Goal: Task Accomplishment & Management: Use online tool/utility

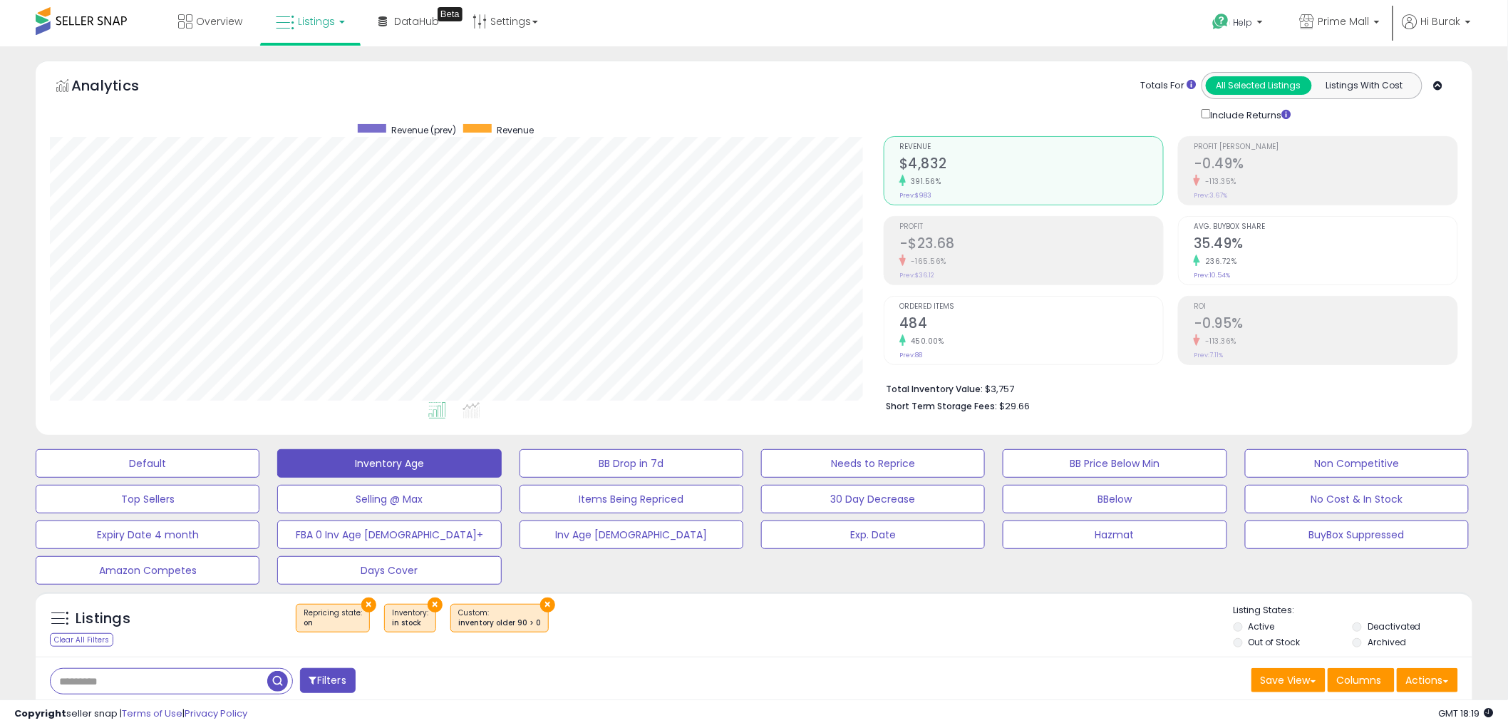
click at [1495, 112] on div "Include Returns" at bounding box center [1351, 114] width 321 height 16
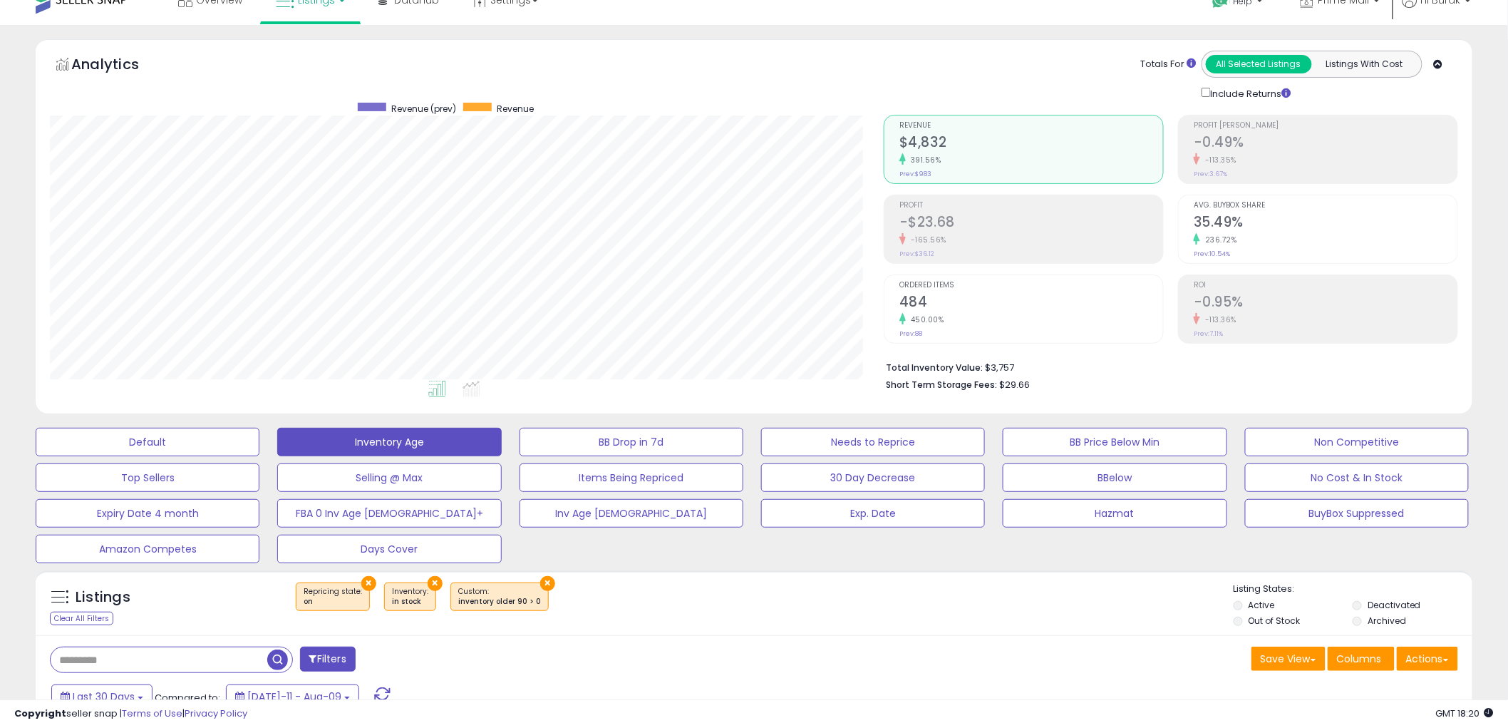
scroll to position [25, 0]
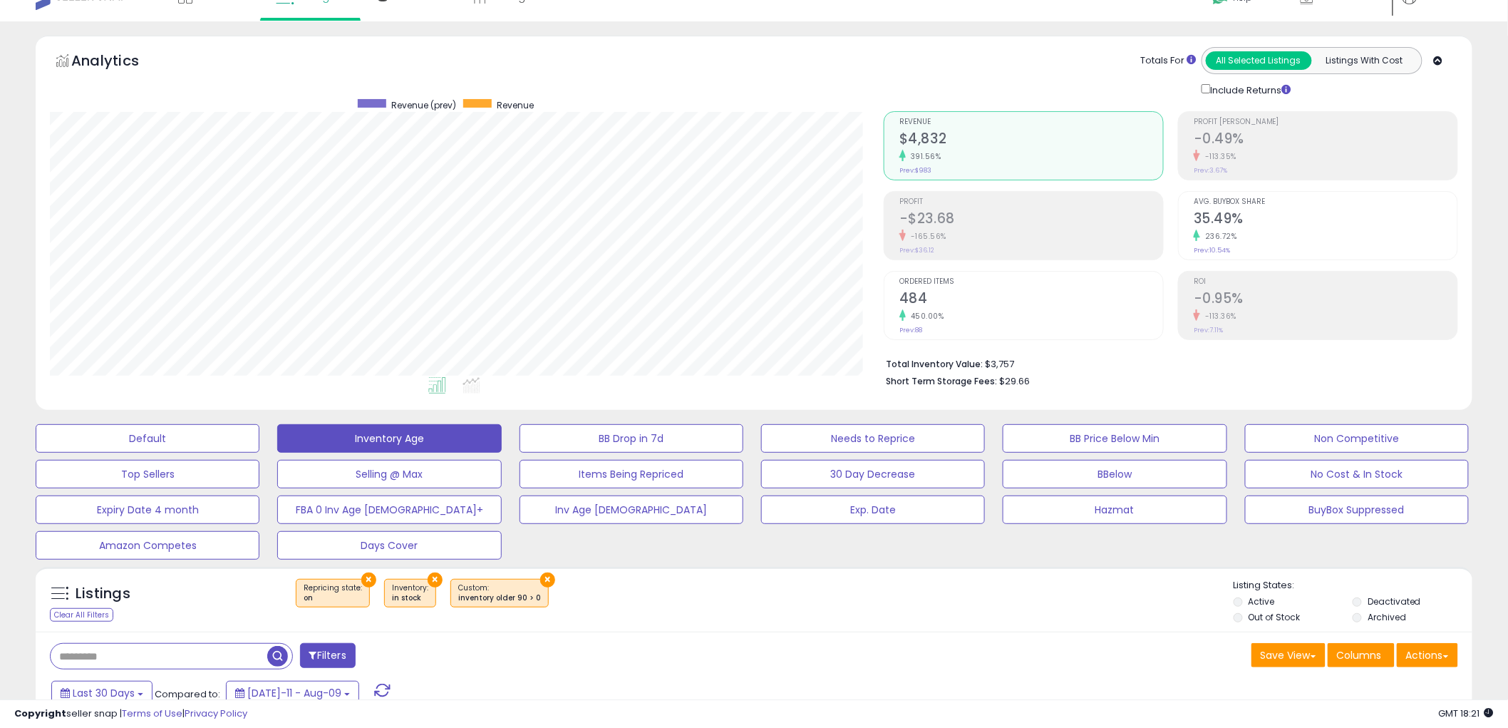
click at [967, 576] on div "Listings Clear All Filters × Repricing state : on × ×" at bounding box center [754, 600] width 1437 height 66
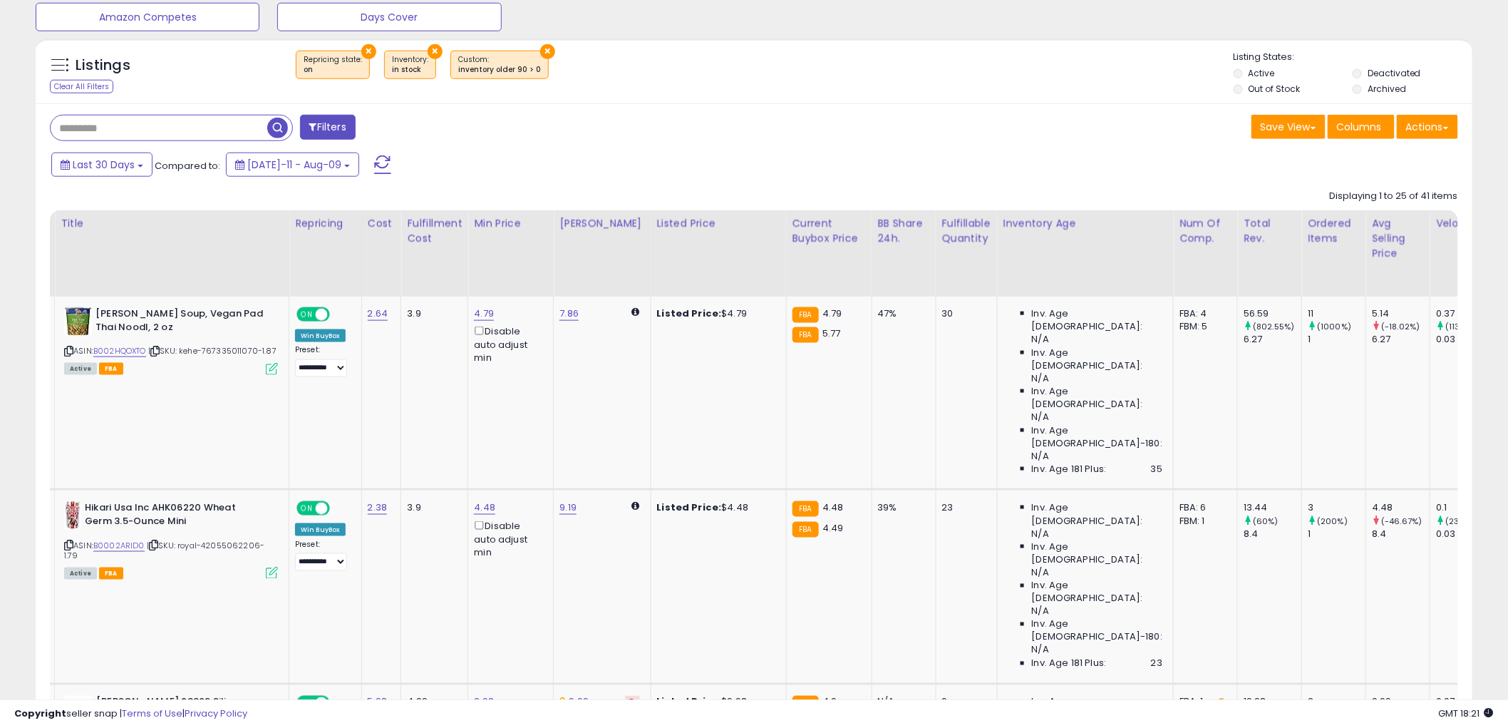
scroll to position [0, 0]
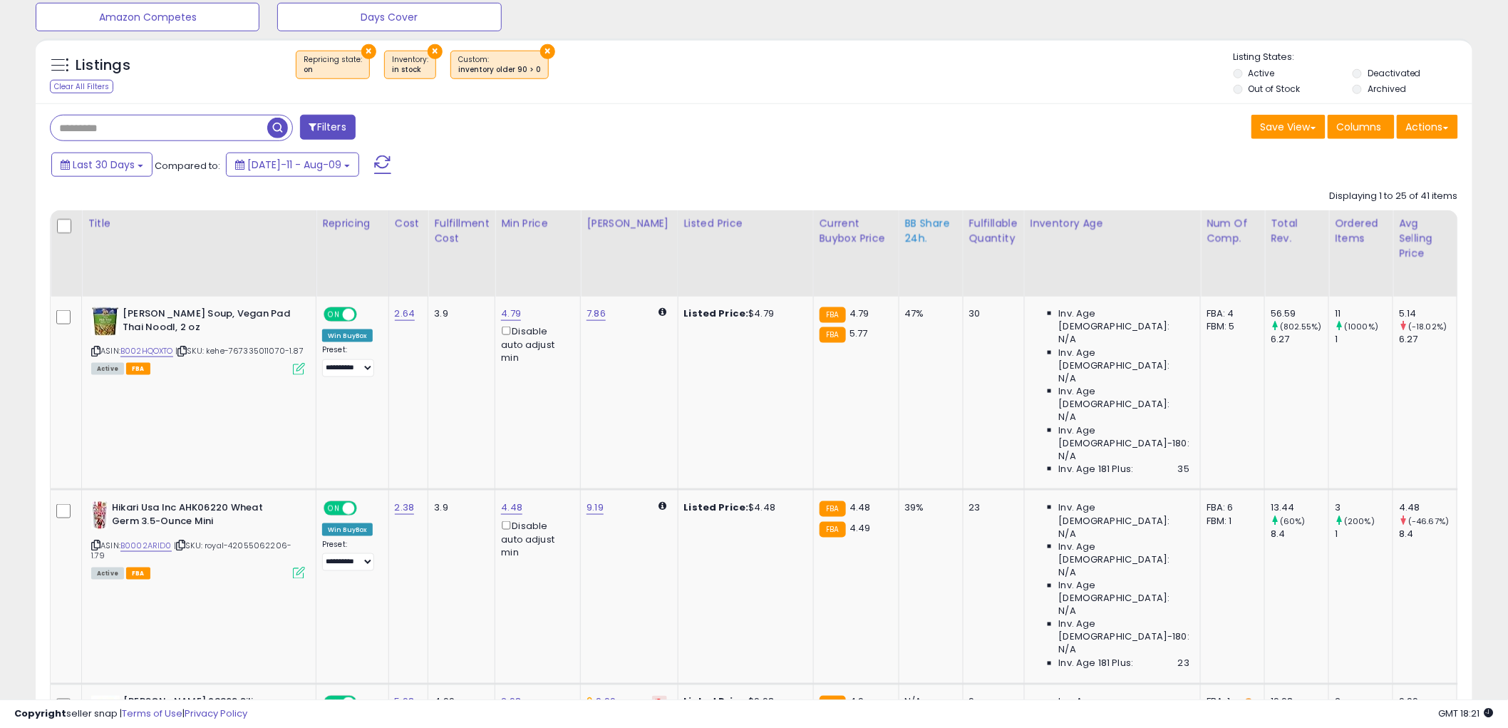
click at [929, 239] on div "BB Share 24h." at bounding box center [931, 231] width 52 height 30
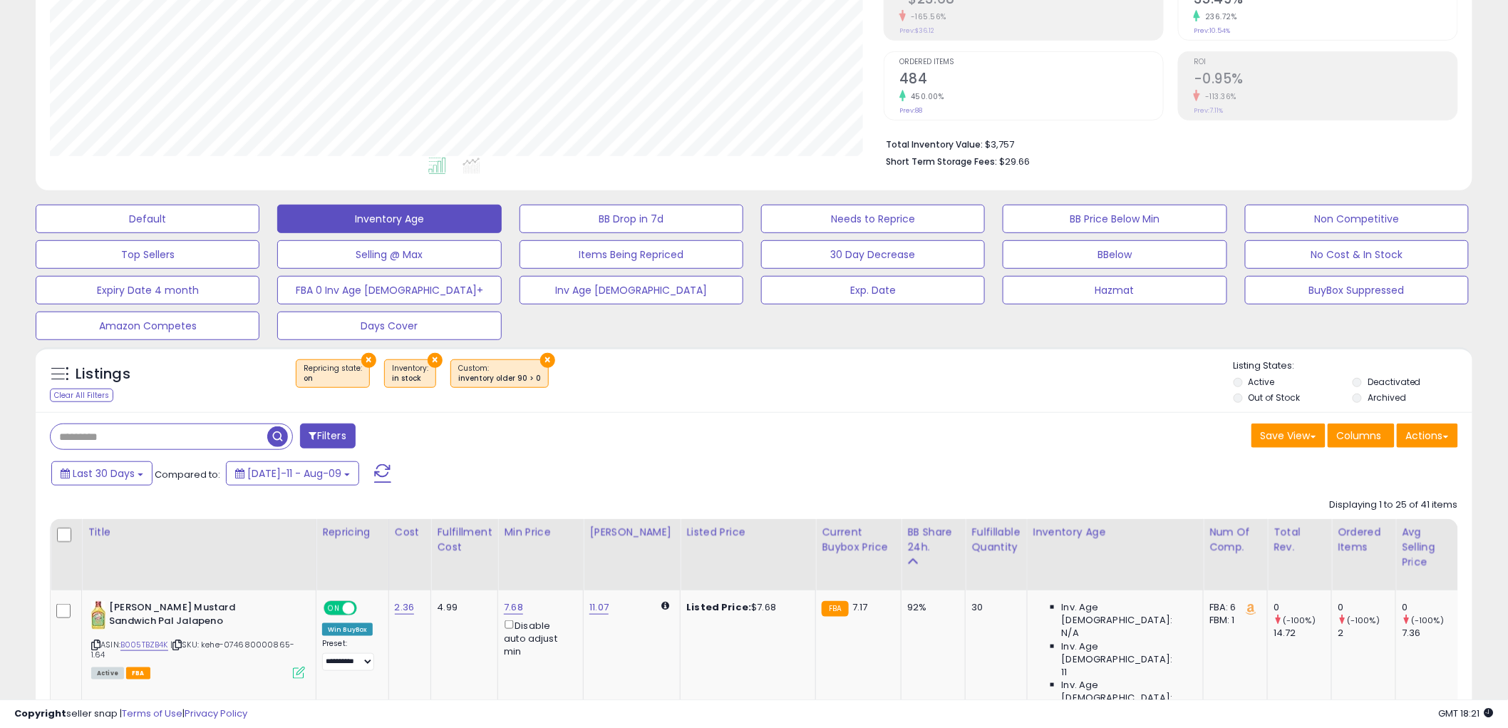
scroll to position [553, 0]
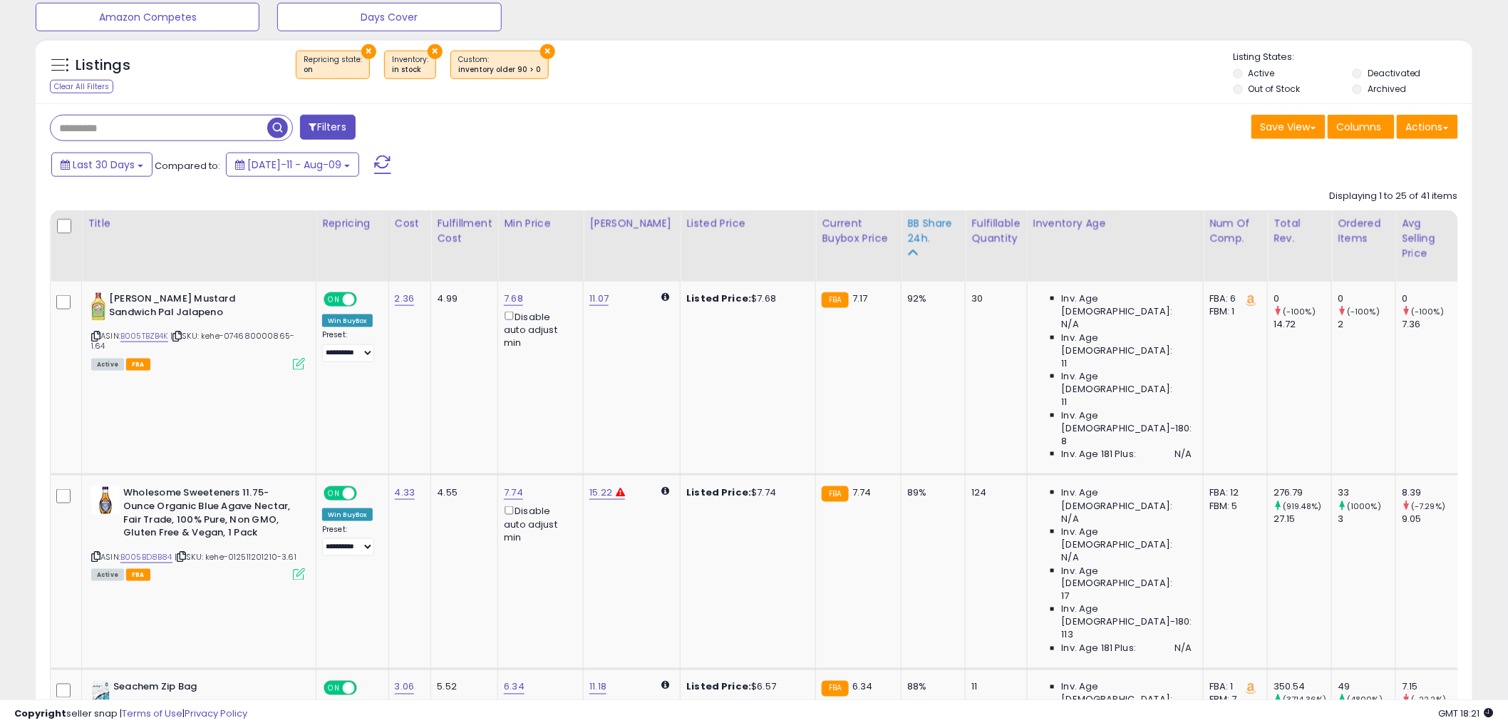
click at [907, 239] on div "BB Share 24h." at bounding box center [933, 231] width 52 height 30
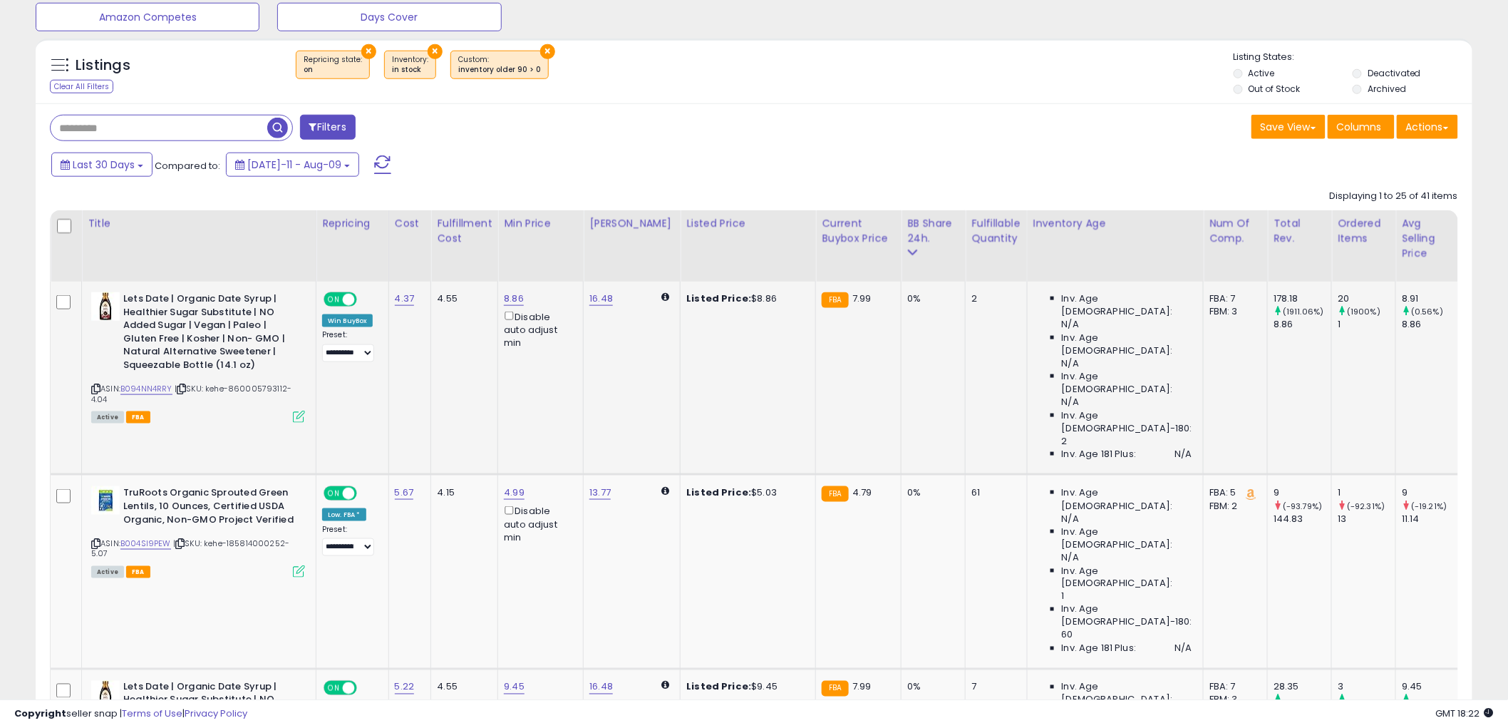
drag, startPoint x: 972, startPoint y: 303, endPoint x: 958, endPoint y: 302, distance: 13.6
click at [972, 302] on div "2" at bounding box center [994, 298] width 44 height 13
drag, startPoint x: 961, startPoint y: 297, endPoint x: 947, endPoint y: 296, distance: 14.3
click at [947, 296] on tr "**********" at bounding box center [1071, 378] width 2040 height 193
click at [966, 319] on td "2" at bounding box center [996, 378] width 61 height 193
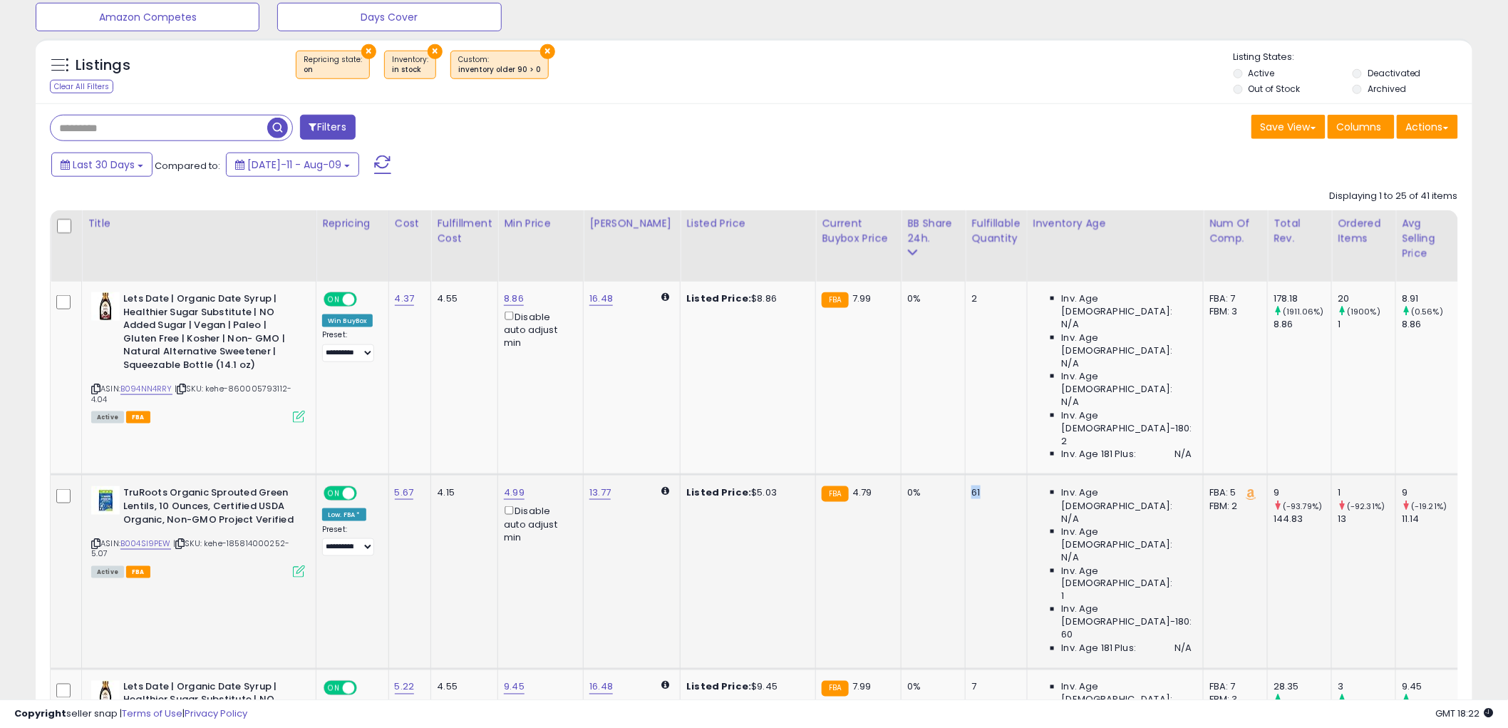
drag, startPoint x: 969, startPoint y: 444, endPoint x: 954, endPoint y: 450, distance: 16.9
click at [966, 475] on td "61" at bounding box center [996, 572] width 61 height 194
drag, startPoint x: 964, startPoint y: 553, endPoint x: 956, endPoint y: 547, distance: 9.7
click at [972, 681] on div "7" at bounding box center [994, 687] width 44 height 13
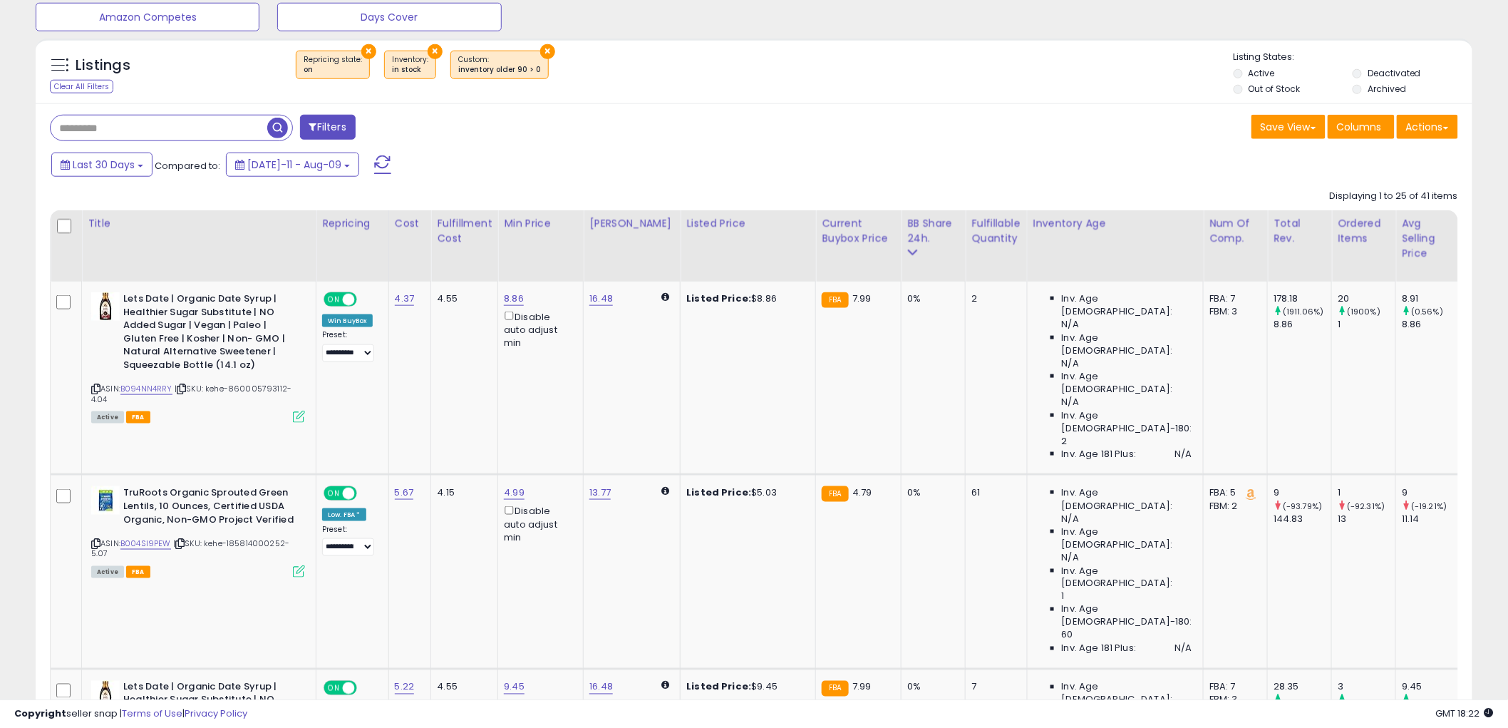
click at [977, 165] on div "Last 30 Days Compared to: [DATE]-11 - Aug-09" at bounding box center [576, 166] width 1056 height 32
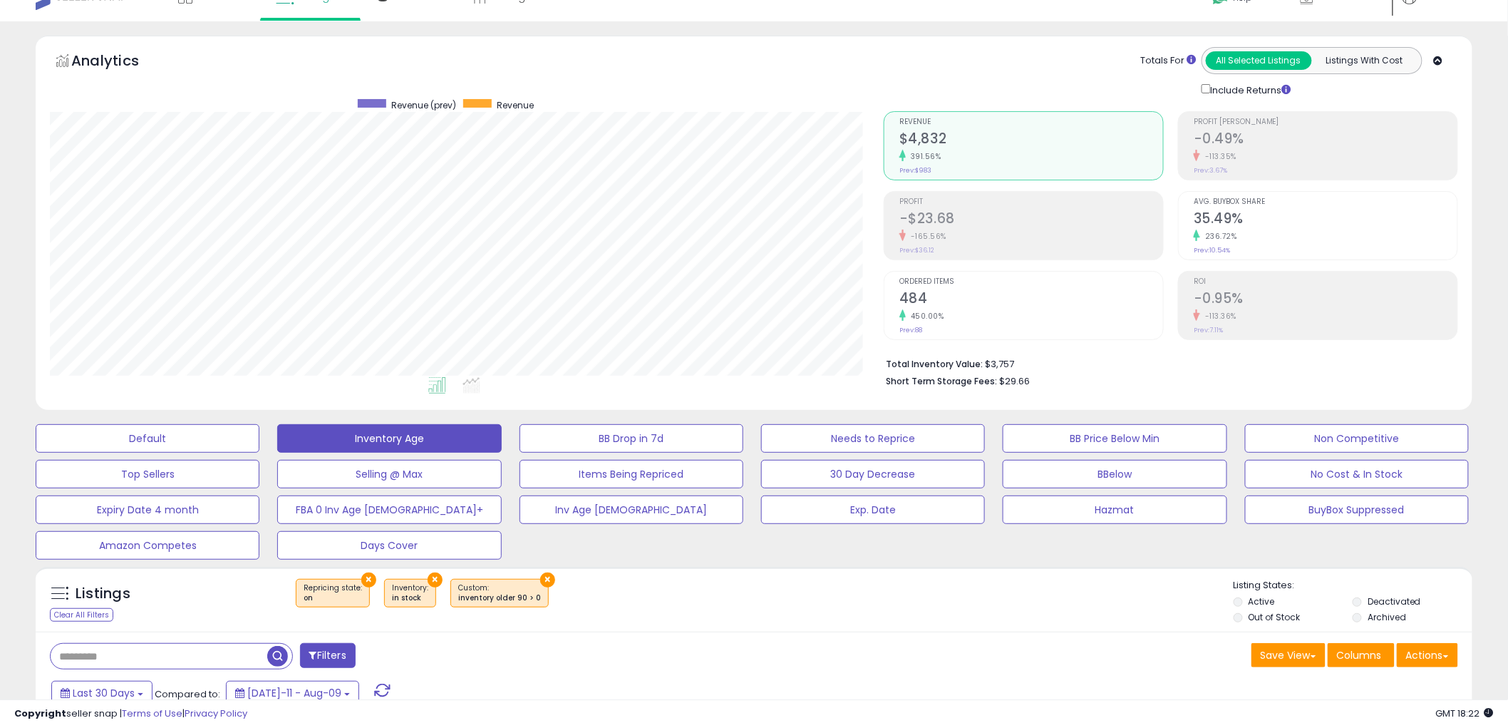
scroll to position [0, 0]
